Goal: Manage account settings

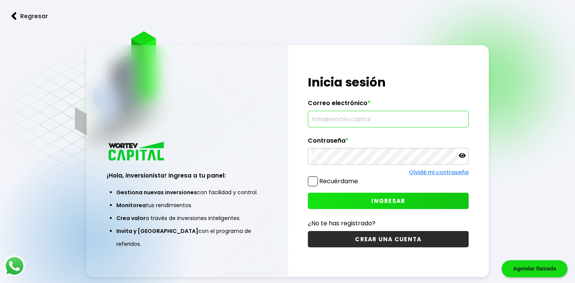
click at [383, 120] on input "text" at bounding box center [388, 119] width 154 height 16
type input "[EMAIL_ADDRESS][DOMAIN_NAME]"
click at [375, 201] on span "INGRESAR" at bounding box center [388, 201] width 34 height 8
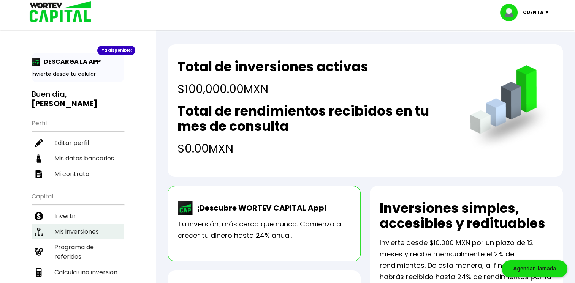
click at [90, 224] on li "Mis inversiones" at bounding box center [78, 232] width 92 height 16
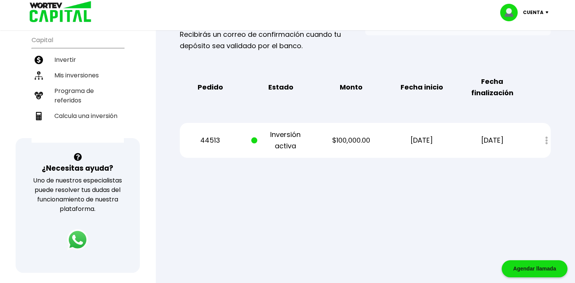
scroll to position [158, 0]
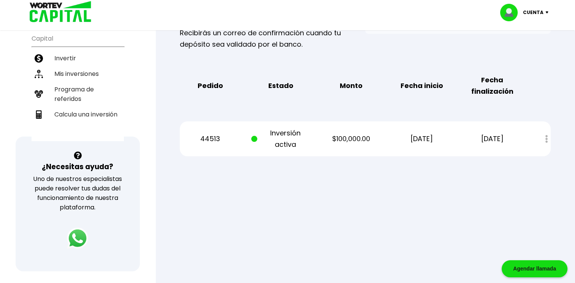
click at [544, 139] on div "Estado de cuenta" at bounding box center [541, 139] width 19 height 16
click at [545, 139] on div "Estado de cuenta" at bounding box center [541, 139] width 19 height 16
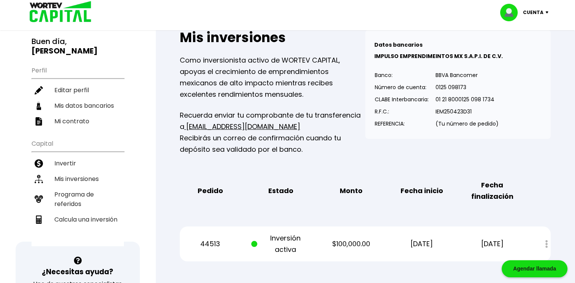
scroll to position [0, 0]
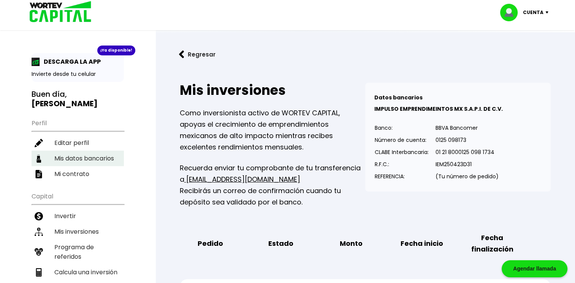
click at [68, 154] on li "Mis datos bancarios" at bounding box center [78, 159] width 92 height 16
select select "Mercado Pago"
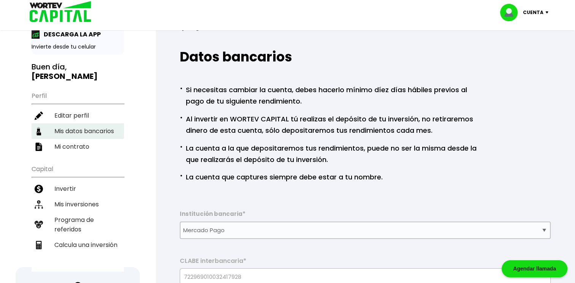
scroll to position [30, 0]
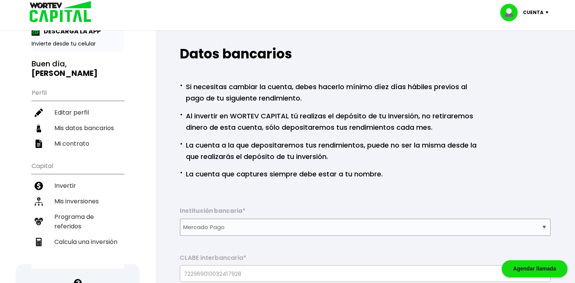
click at [531, 14] on p "Cuenta" at bounding box center [533, 12] width 21 height 11
click at [539, 52] on li "Cerrar sesión" at bounding box center [525, 51] width 61 height 16
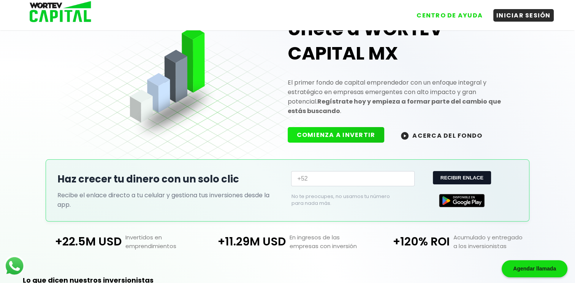
click at [539, 52] on div "Únete a WORTEV CAPITAL MX El primer fondo de capital emprendedor con un enfoque…" at bounding box center [287, 213] width 575 height 449
